Goal: Task Accomplishment & Management: Complete application form

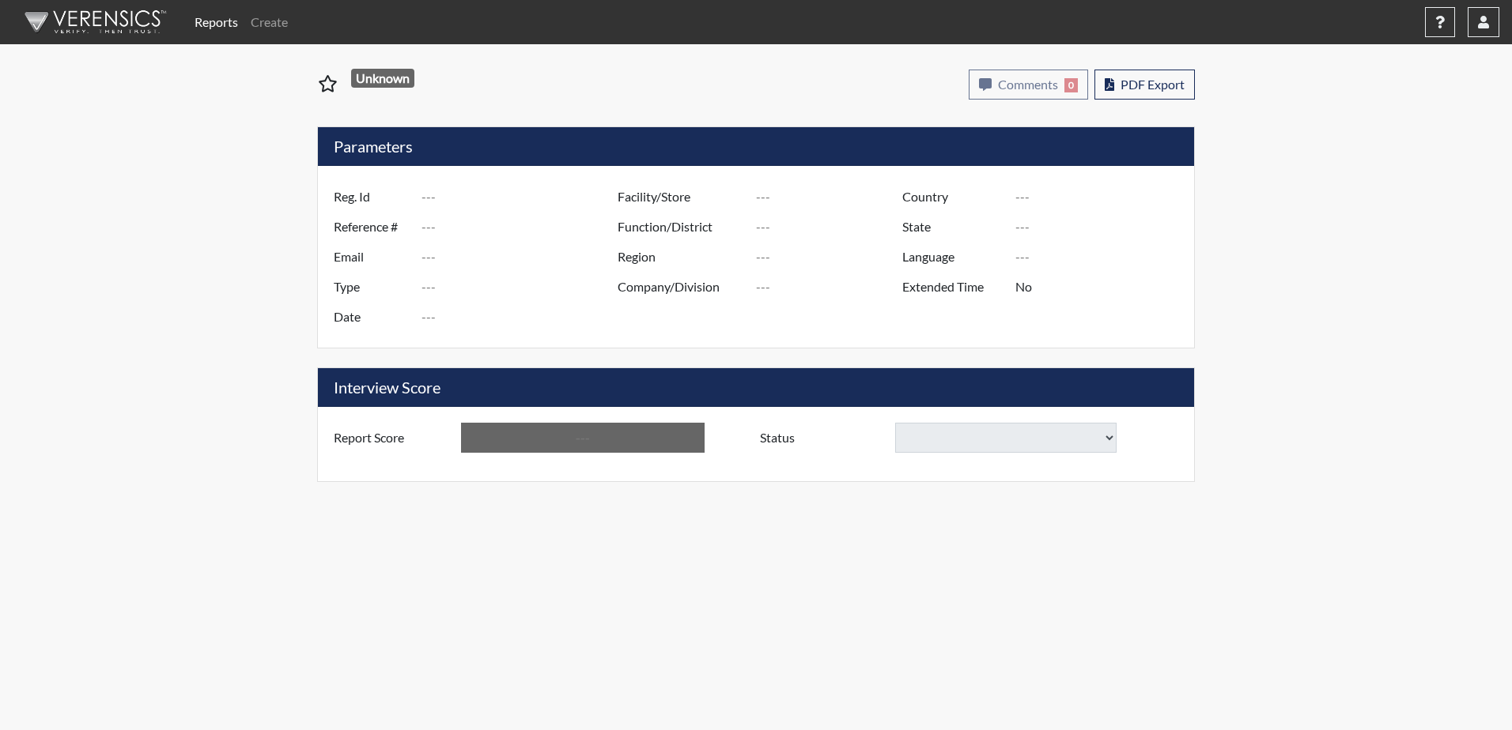
type input "[PERSON_NAME] 5391"
type input "51210"
type input "[EMAIL_ADDRESS][DOMAIN_NAME]"
type input "Corrections Pre-Employment"
type input "[DATE]"
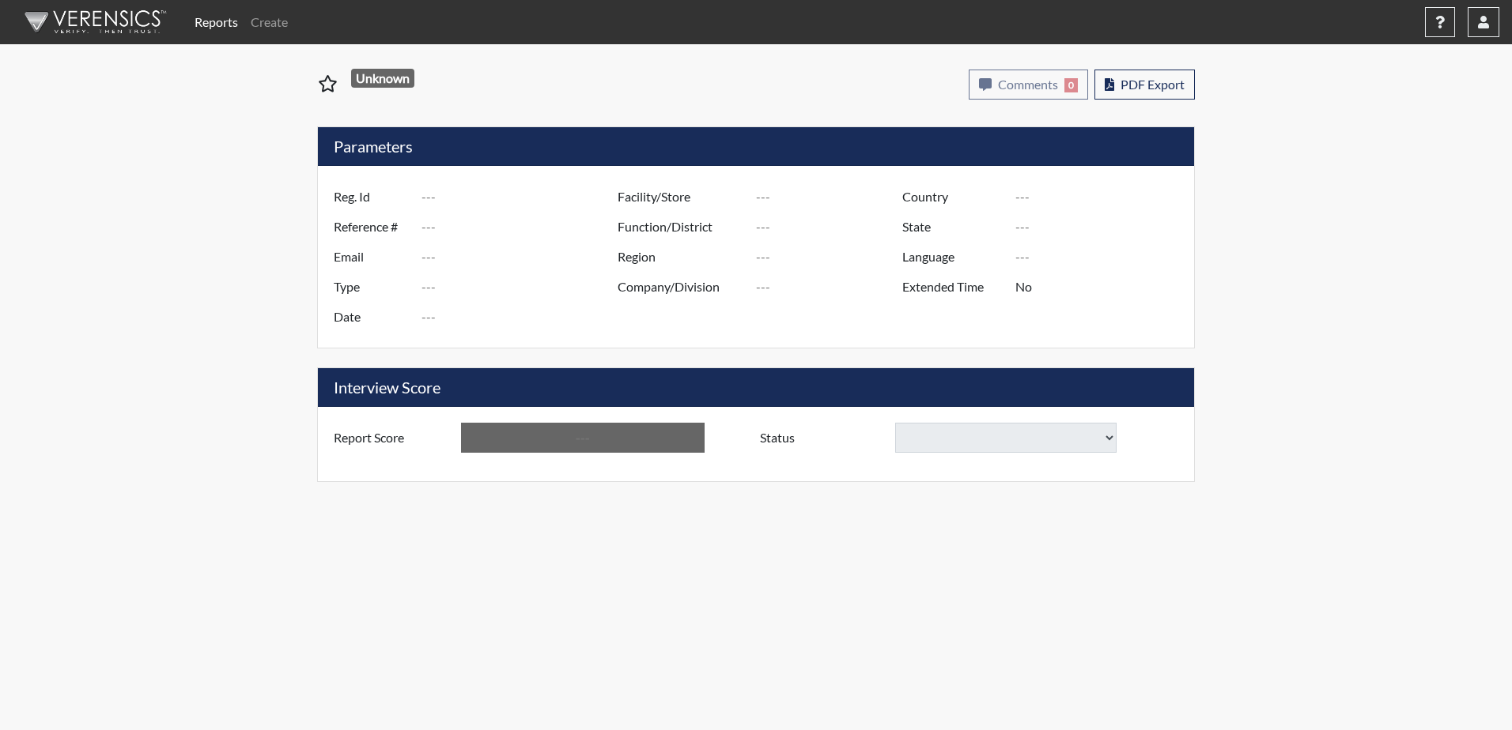
type input "Broad River CI"
type input "[GEOGRAPHIC_DATA]"
type input "[US_STATE]"
type input "English"
type input "Yes"
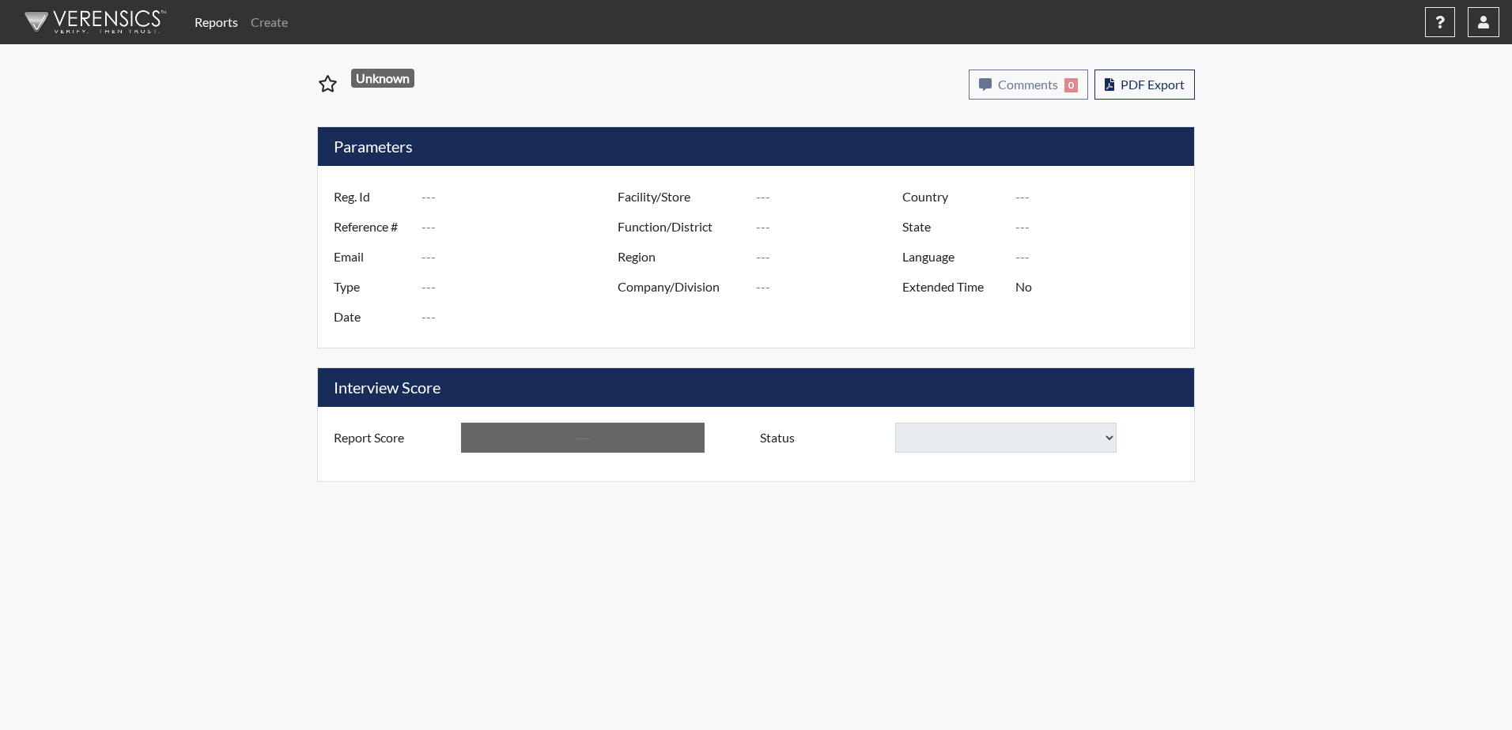
type input "Above Conditions"
select select
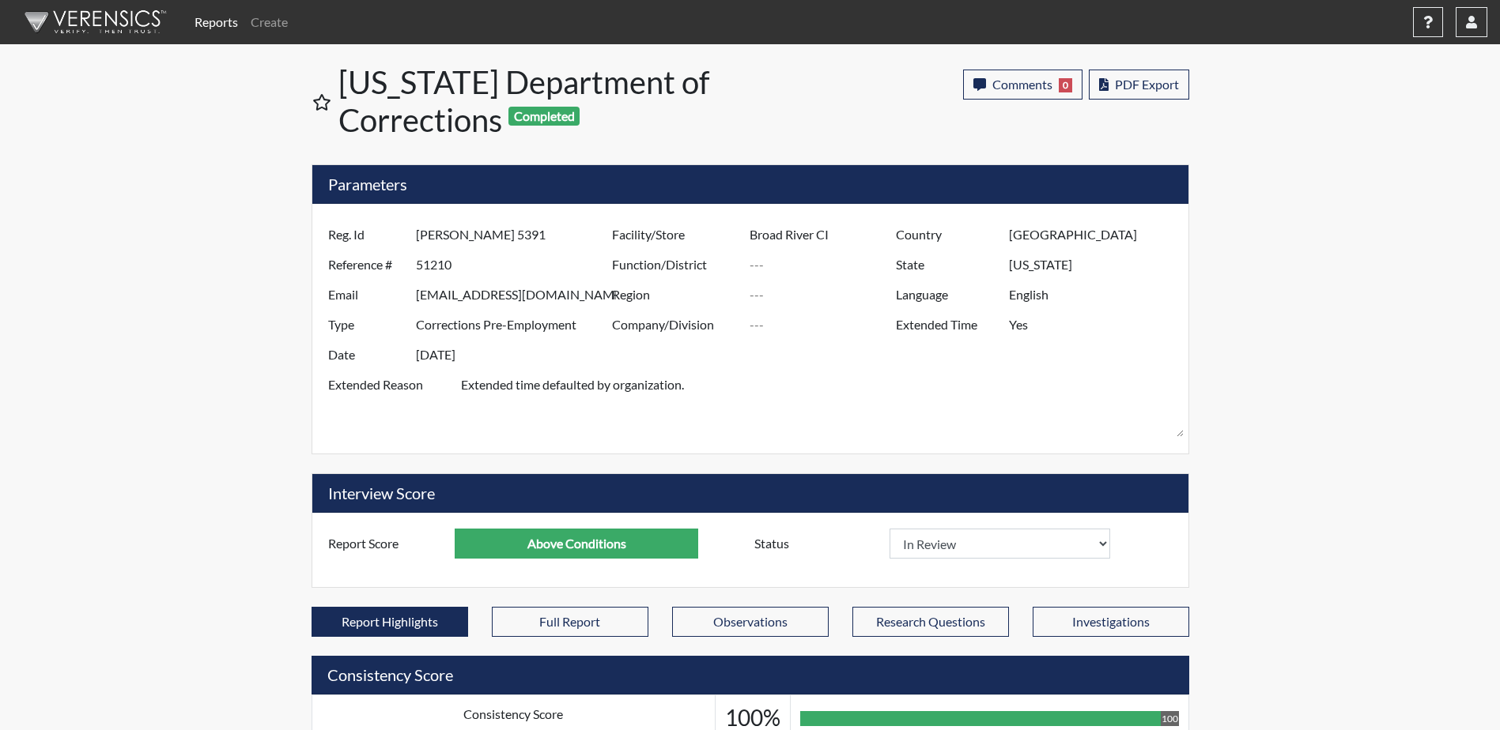
scroll to position [262, 657]
